Goal: Task Accomplishment & Management: Complete application form

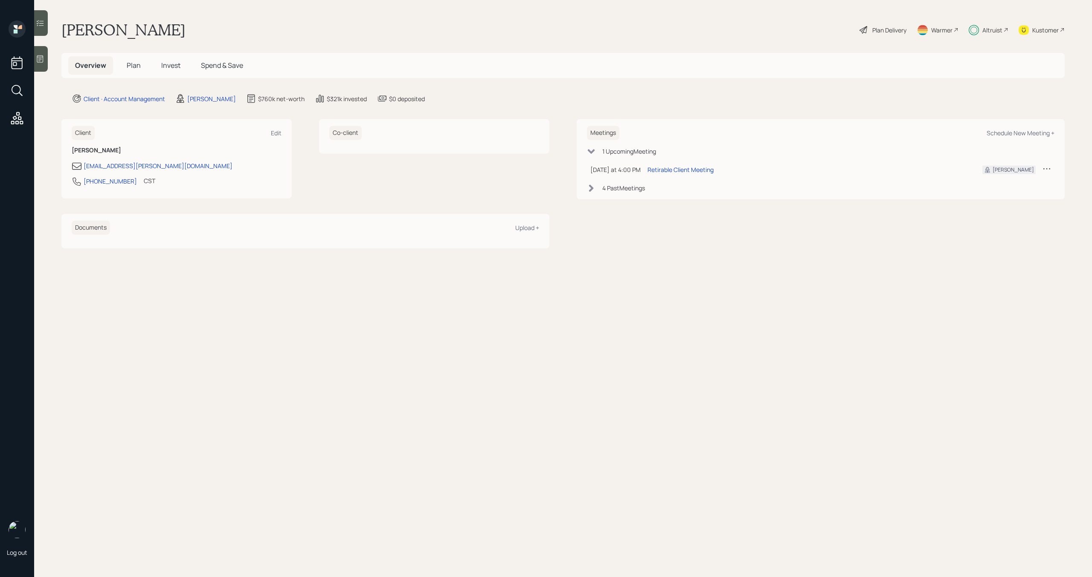
click at [128, 67] on span "Plan" at bounding box center [134, 65] width 14 height 9
